Goal: Information Seeking & Learning: Learn about a topic

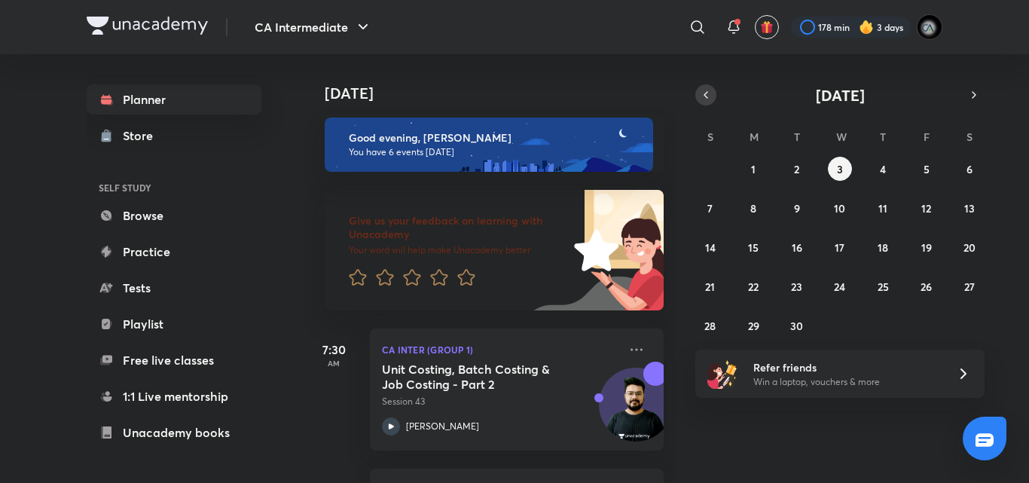
click at [703, 101] on icon "button" at bounding box center [706, 95] width 12 height 14
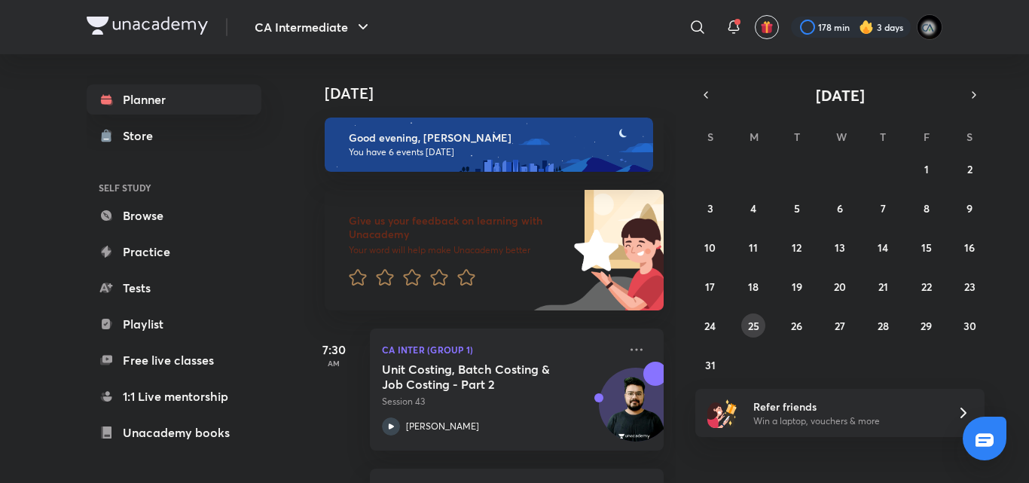
click at [749, 325] on abbr "25" at bounding box center [753, 326] width 11 height 14
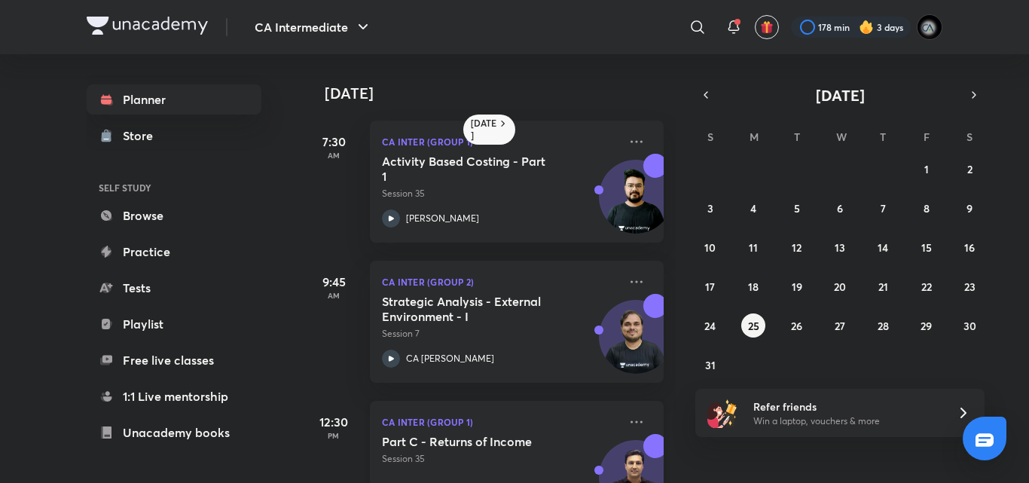
click at [508, 444] on h5 "Part C - Returns of Income" at bounding box center [476, 441] width 188 height 15
